Goal: Transaction & Acquisition: Download file/media

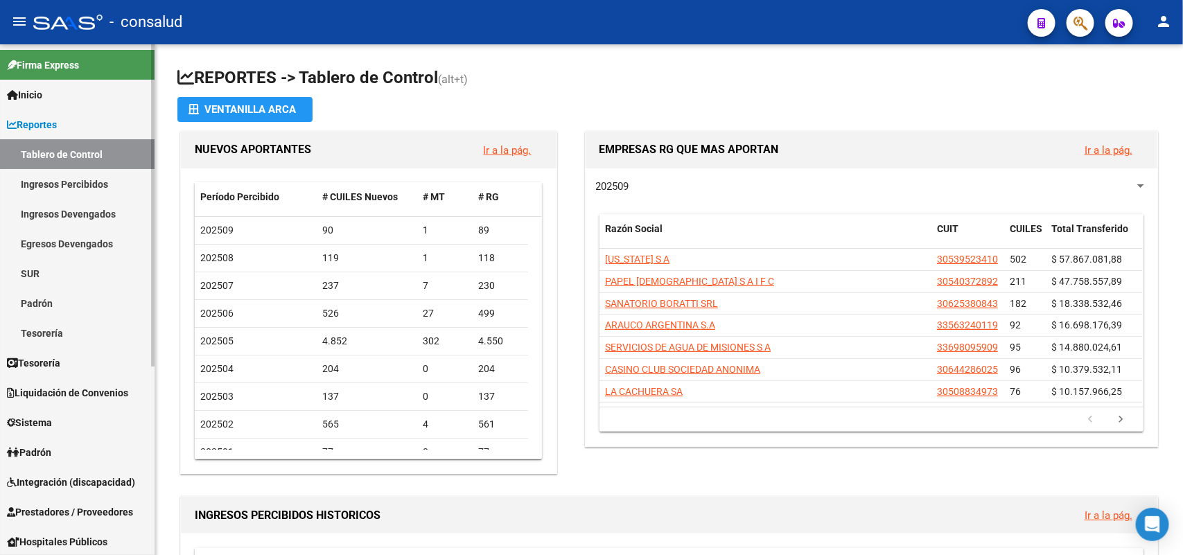
click at [83, 209] on link "Ingresos Devengados" at bounding box center [77, 214] width 155 height 30
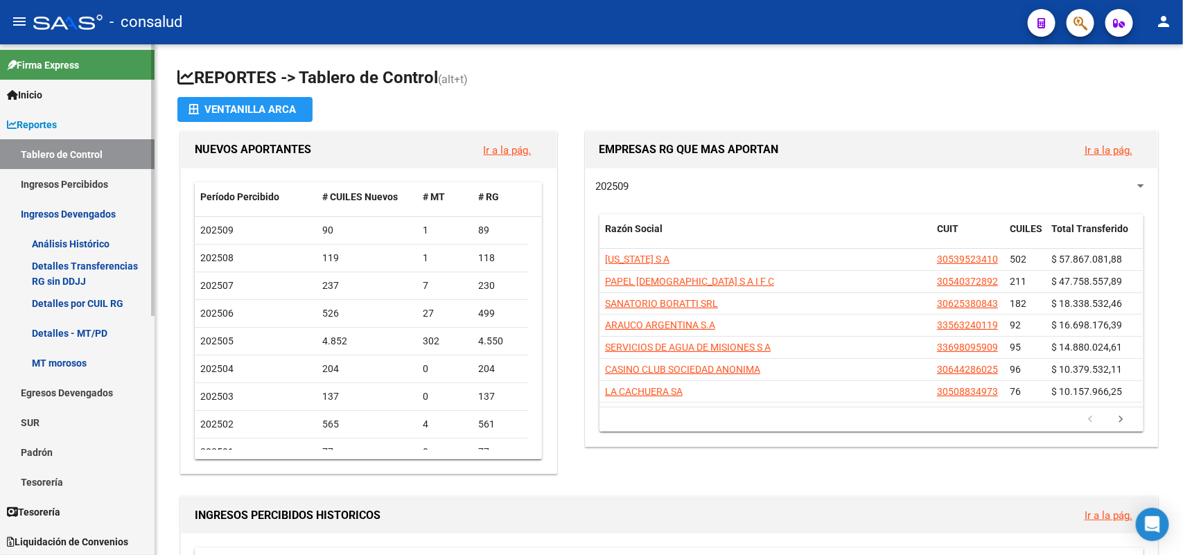
click at [77, 238] on link "Análisis Histórico" at bounding box center [77, 244] width 155 height 30
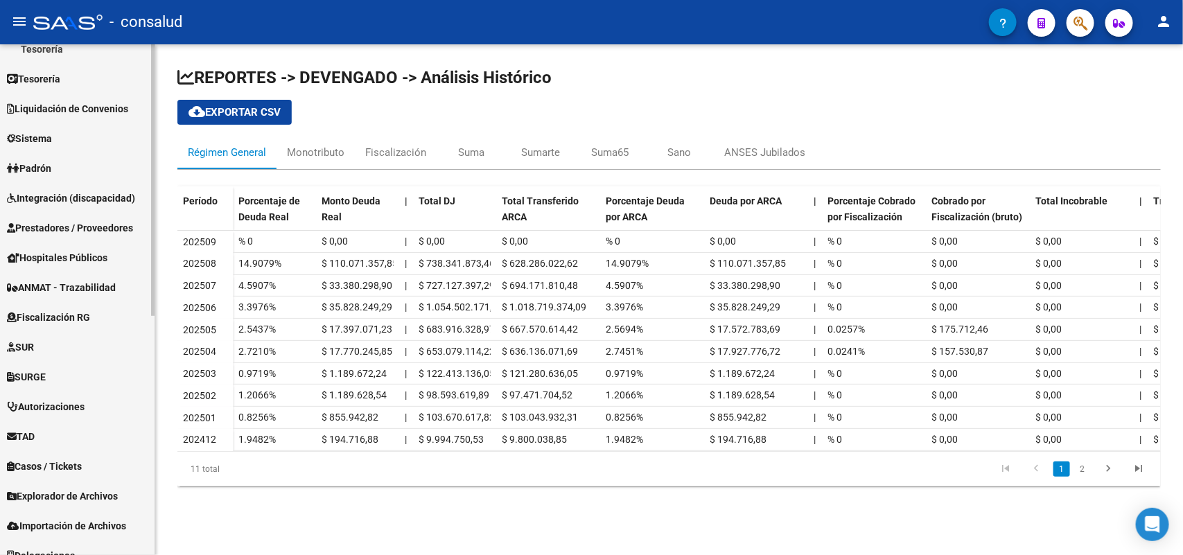
scroll to position [448, 0]
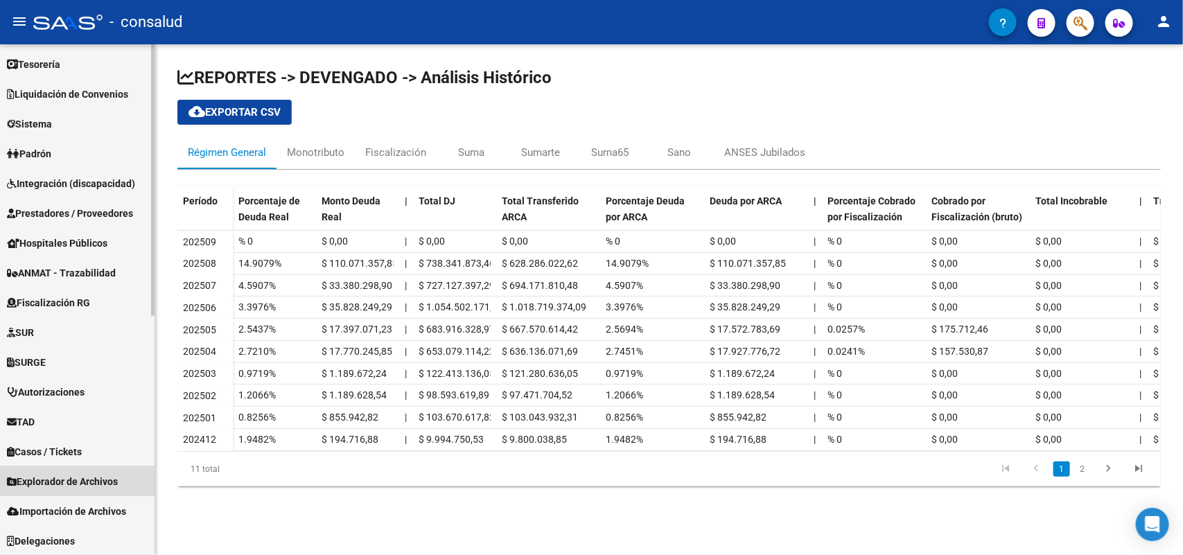
click at [85, 476] on span "Explorador de Archivos" at bounding box center [62, 481] width 111 height 15
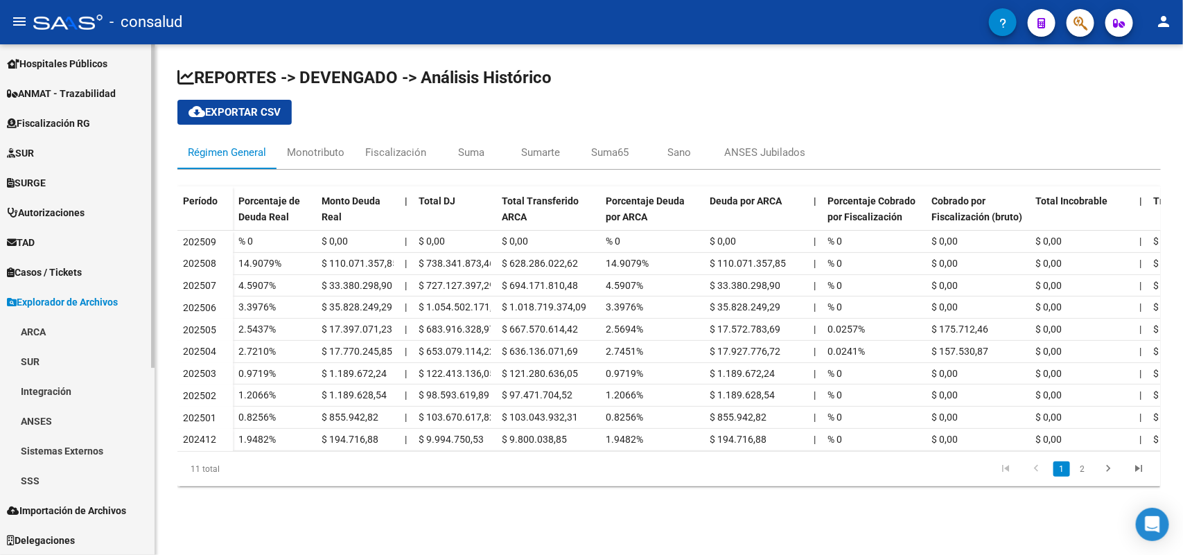
scroll to position [269, 0]
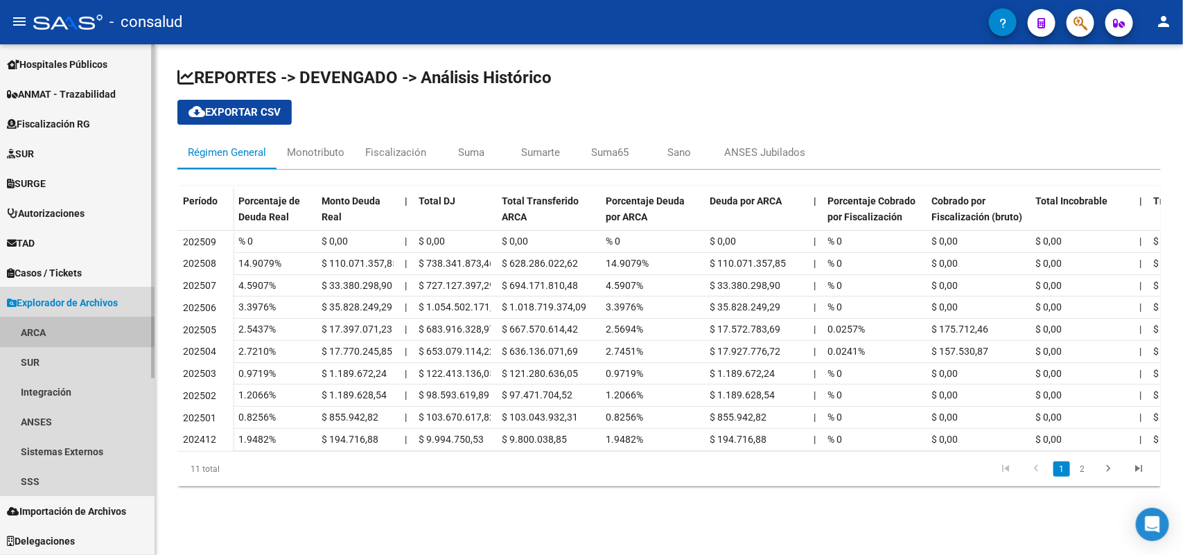
click at [58, 338] on link "ARCA" at bounding box center [77, 333] width 155 height 30
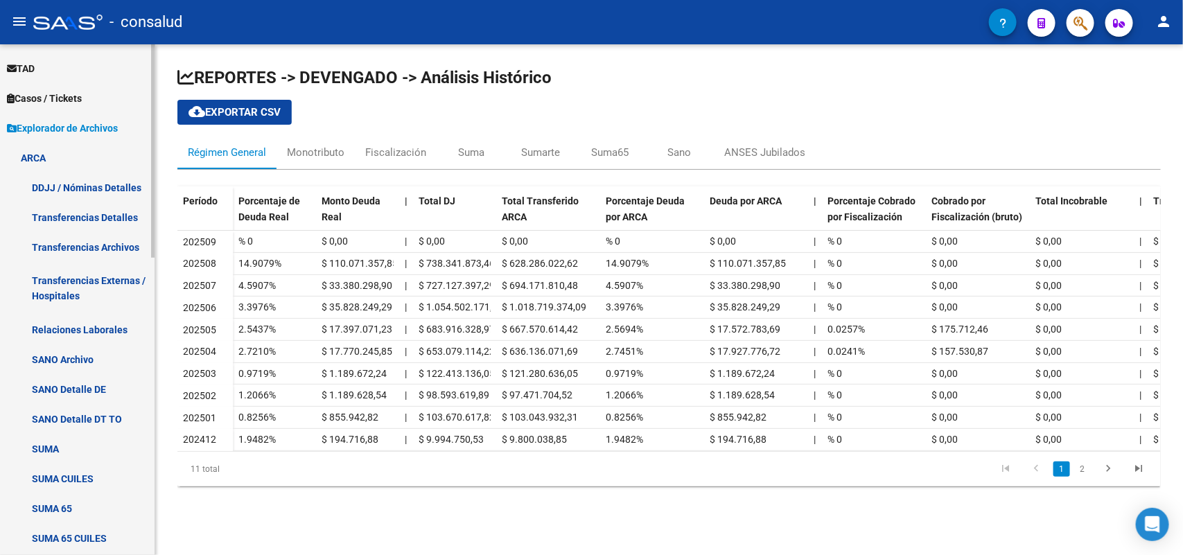
scroll to position [529, 0]
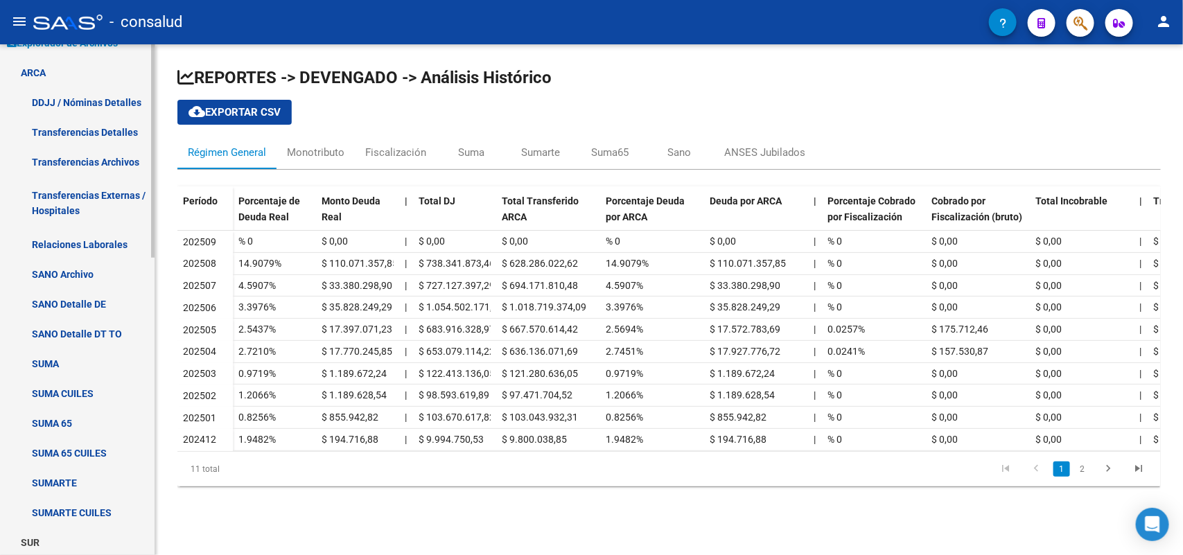
click at [92, 448] on link "SUMA 65 CUILES" at bounding box center [77, 453] width 155 height 30
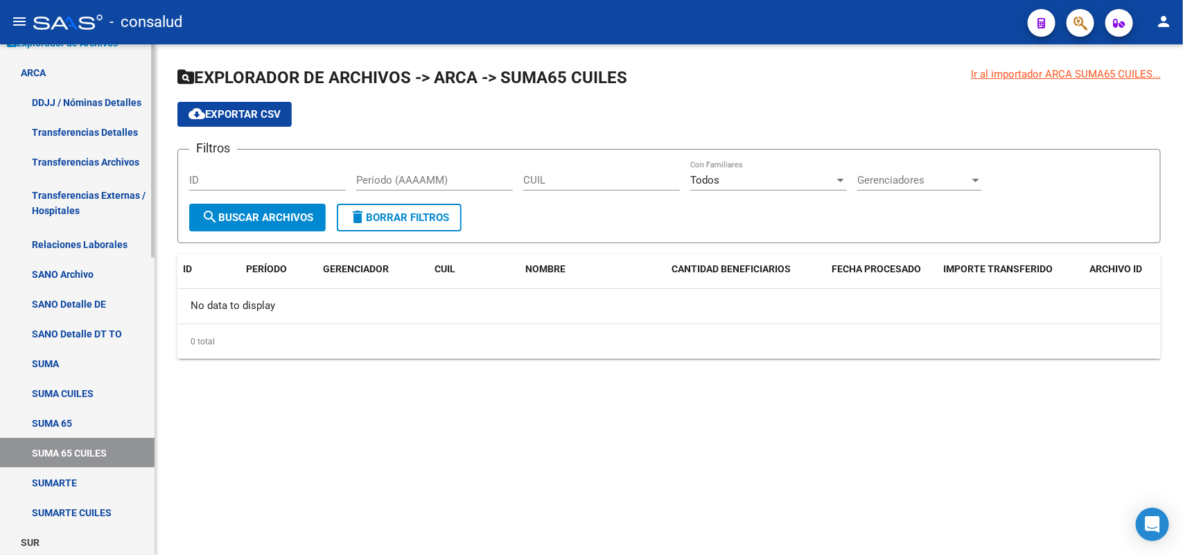
click at [90, 514] on link "SUMARTE CUILES" at bounding box center [77, 513] width 155 height 30
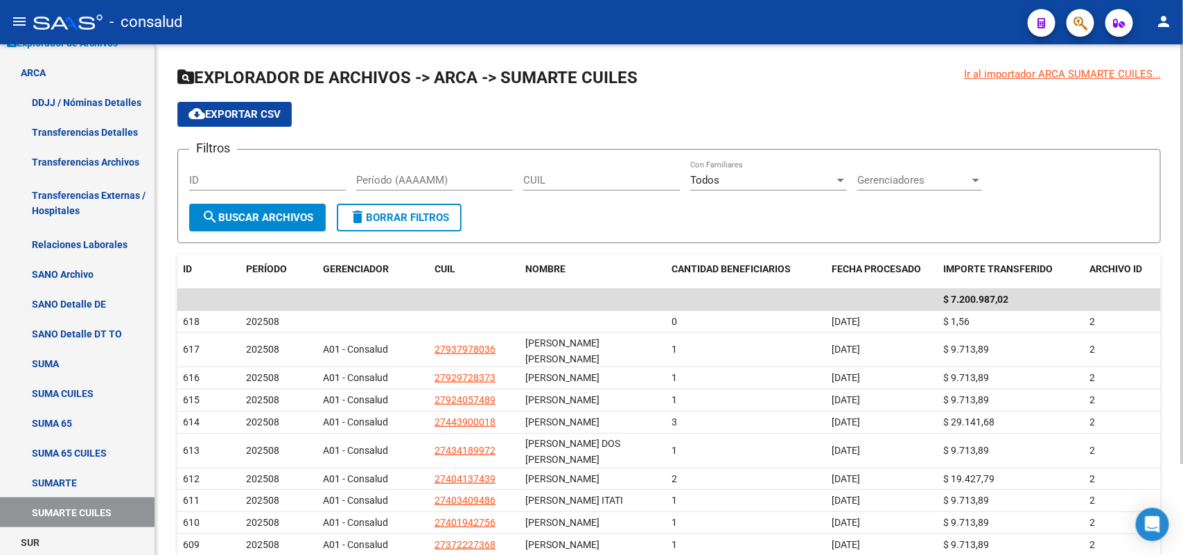
drag, startPoint x: 232, startPoint y: 108, endPoint x: 247, endPoint y: 121, distance: 19.6
click at [231, 108] on span "cloud_download Exportar CSV" at bounding box center [235, 114] width 92 height 12
